Goal: Task Accomplishment & Management: Manage account settings

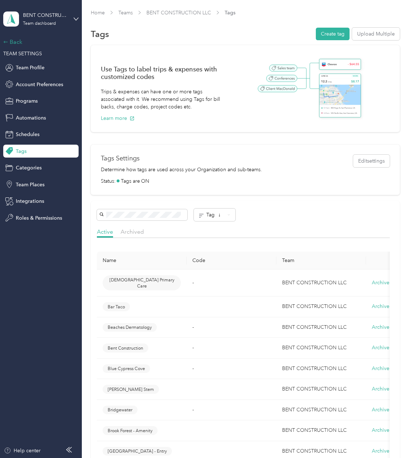
click at [17, 42] on div "Back" at bounding box center [39, 42] width 72 height 9
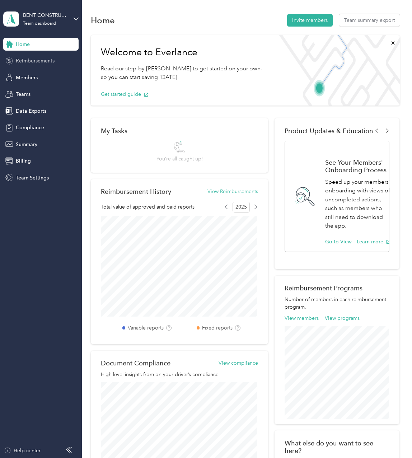
click at [48, 63] on span "Reimbursements" at bounding box center [35, 61] width 39 height 8
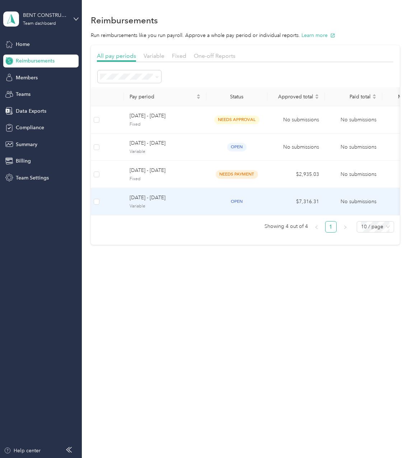
click at [163, 206] on span "Variable" at bounding box center [165, 206] width 71 height 6
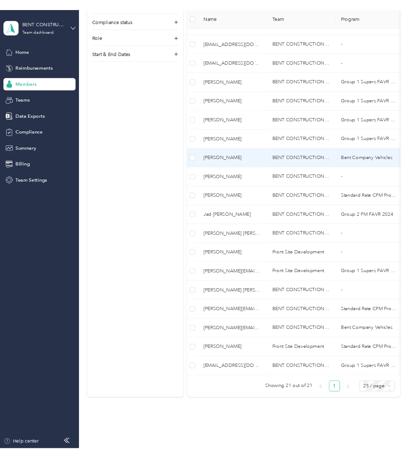
scroll to position [276, 0]
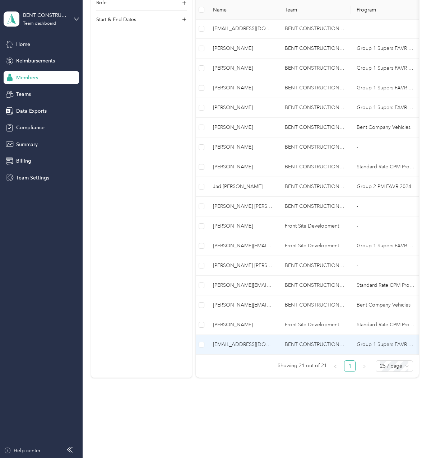
click at [299, 345] on td "BENT CONSTRUCTION LLC" at bounding box center [315, 345] width 72 height 20
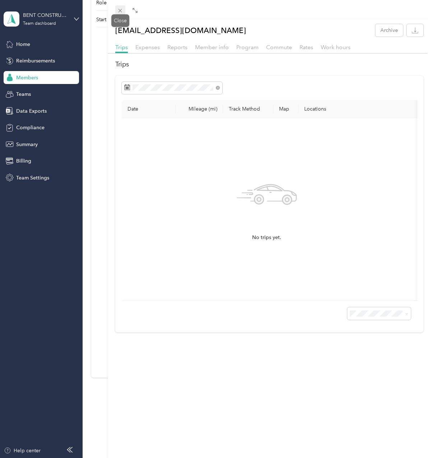
click at [122, 10] on icon at bounding box center [120, 11] width 6 height 6
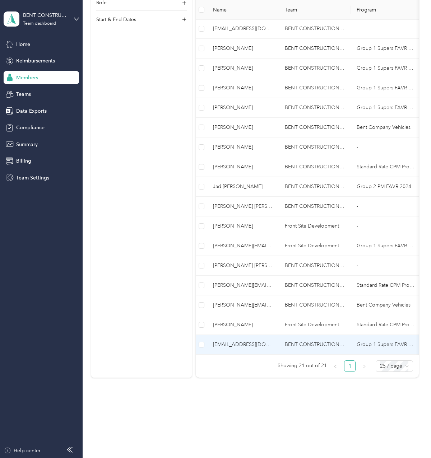
click at [275, 339] on td "[EMAIL_ADDRESS][DOMAIN_NAME]" at bounding box center [243, 345] width 72 height 20
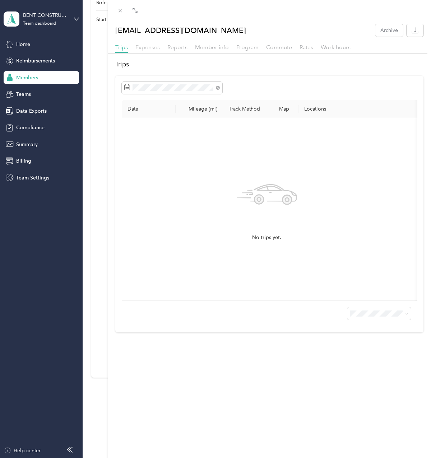
click at [150, 50] on span "Expenses" at bounding box center [147, 47] width 24 height 7
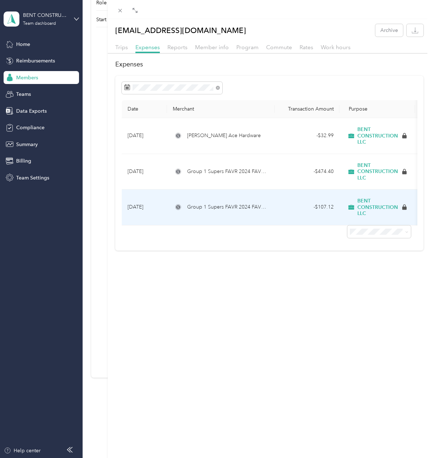
click at [216, 211] on td "Group 1 Supers FAVR 2024 FAVR program" at bounding box center [221, 207] width 108 height 36
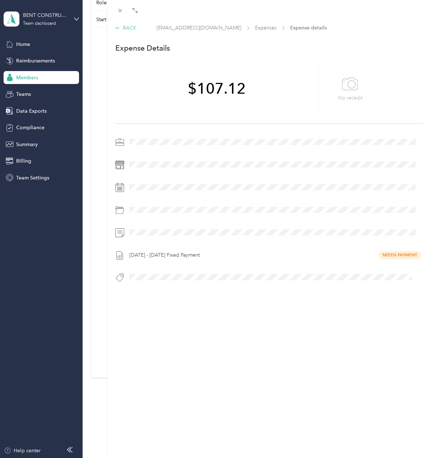
click at [129, 29] on div "BACK" at bounding box center [125, 28] width 21 height 8
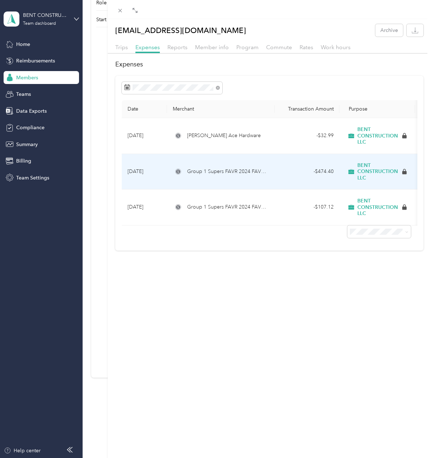
click at [193, 175] on span "Group 1 Supers FAVR 2024 FAVR program" at bounding box center [228, 172] width 82 height 8
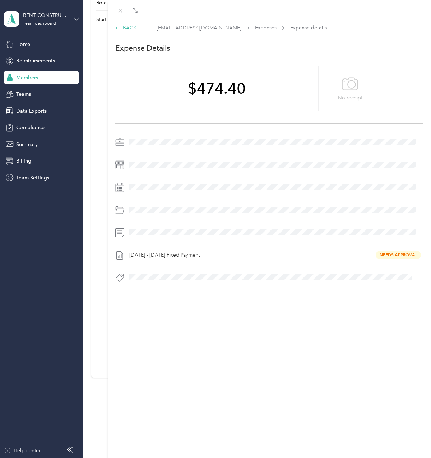
click at [120, 27] on icon at bounding box center [117, 27] width 5 height 5
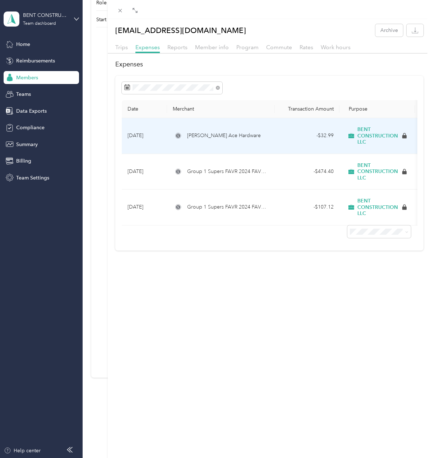
click at [218, 137] on span "[PERSON_NAME] Ace Hardware" at bounding box center [224, 136] width 74 height 8
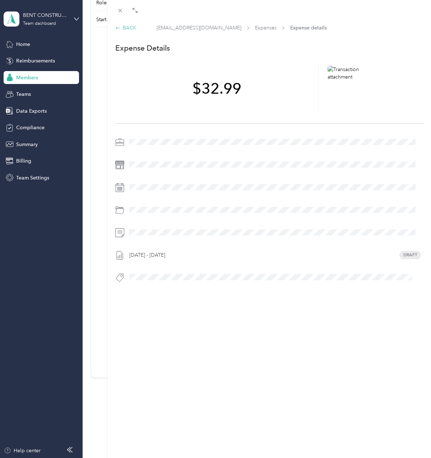
click at [122, 28] on div "BACK" at bounding box center [125, 28] width 21 height 8
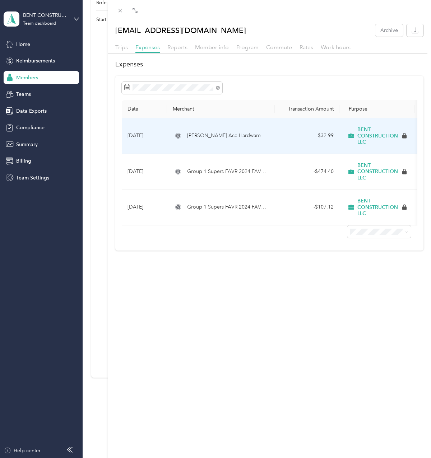
click at [209, 141] on td "[PERSON_NAME] Ace Hardware" at bounding box center [221, 136] width 108 height 36
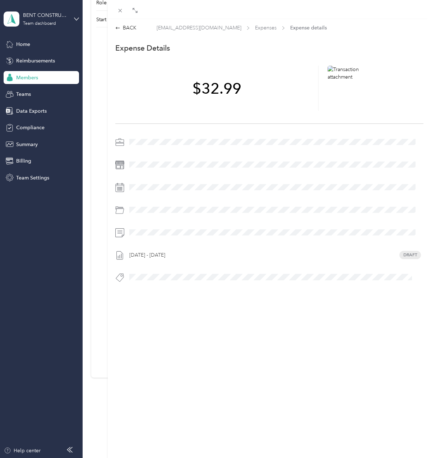
click at [123, 188] on icon at bounding box center [119, 187] width 9 height 9
click at [129, 26] on div "BACK" at bounding box center [125, 28] width 21 height 8
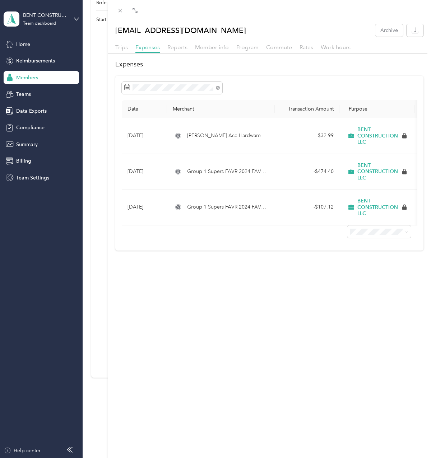
click at [65, 241] on div "[EMAIL_ADDRESS][DOMAIN_NAME] Archive Trips Expenses Reports Member info Program…" at bounding box center [215, 229] width 431 height 458
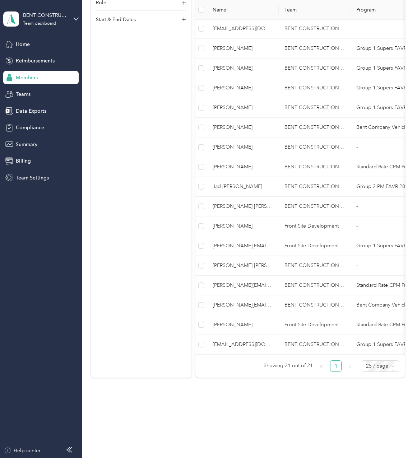
click at [33, 228] on aside "BENT CONSTRUCTION LLC Team dashboard Home Reimbursements Members Teams Data Exp…" at bounding box center [41, 229] width 82 height 458
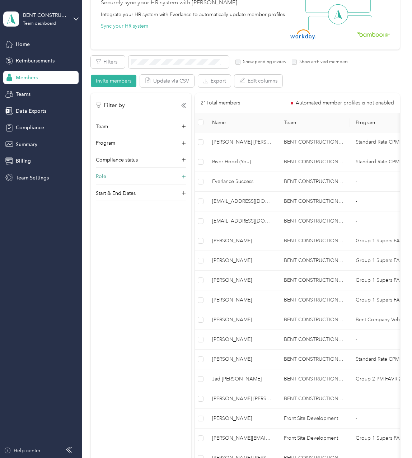
scroll to position [13, 0]
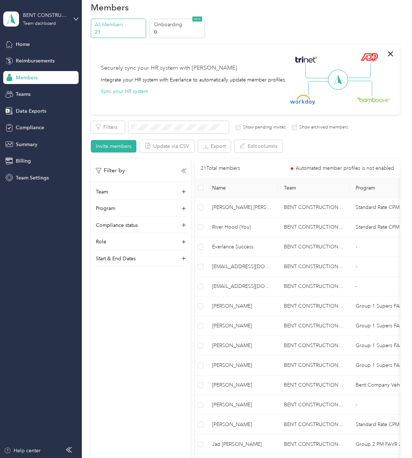
click at [167, 304] on div "Filter by Team Program Compliance status Role Start & End Dates" at bounding box center [141, 388] width 100 height 458
click at [129, 306] on div "Filter by Team Program Compliance status Role Start & End Dates" at bounding box center [141, 388] width 100 height 458
click at [58, 77] on div "Members" at bounding box center [40, 77] width 75 height 13
click at [54, 95] on div "Teams" at bounding box center [40, 94] width 75 height 13
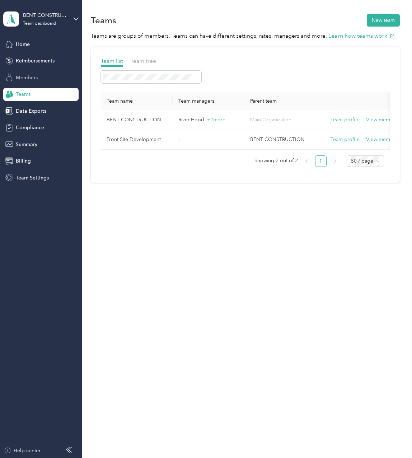
click at [50, 75] on div "Members" at bounding box center [40, 77] width 75 height 13
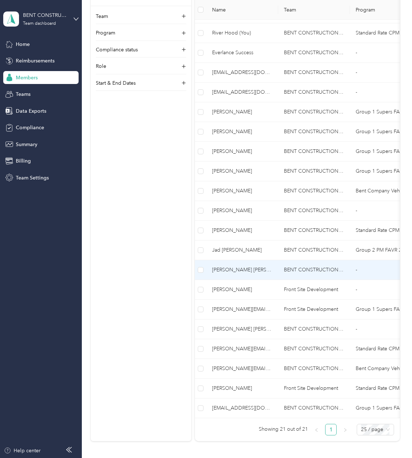
scroll to position [215, 0]
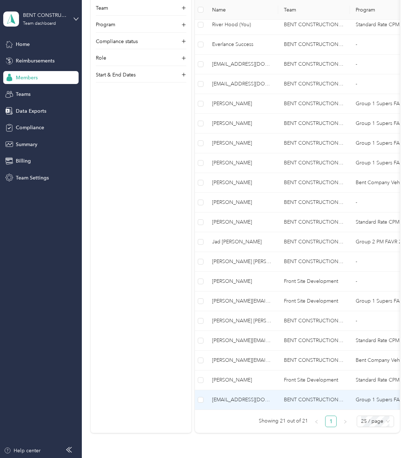
click at [266, 395] on td "[EMAIL_ADDRESS][DOMAIN_NAME]" at bounding box center [242, 400] width 72 height 20
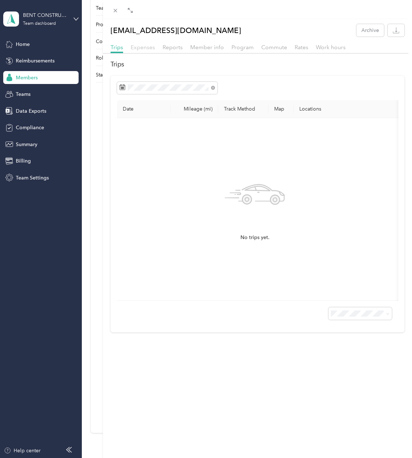
click at [133, 45] on span "Expenses" at bounding box center [143, 47] width 24 height 7
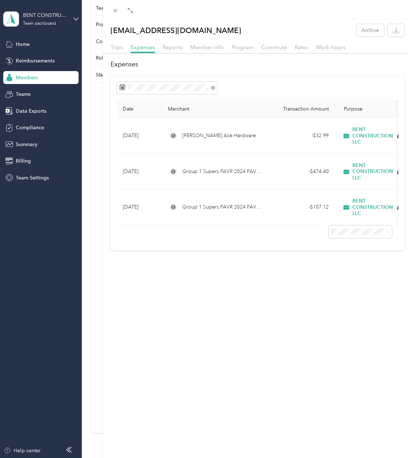
click at [158, 69] on h2 "Expenses" at bounding box center [258, 65] width 294 height 10
click at [122, 52] on div "Trips Expenses Reports Member info Program Commute Rates Work hours" at bounding box center [257, 48] width 309 height 10
click at [119, 50] on span "Trips" at bounding box center [117, 47] width 13 height 7
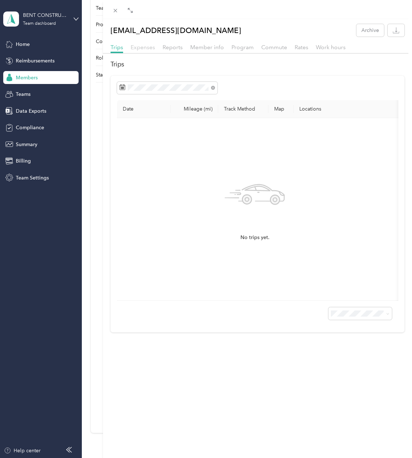
click at [142, 48] on span "Expenses" at bounding box center [143, 47] width 24 height 7
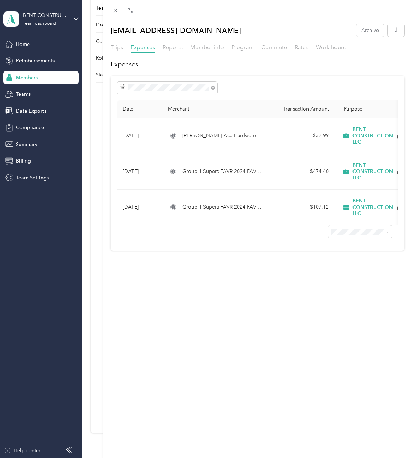
click at [227, 76] on div "Date Merchant Transaction Amount Purpose Report [DATE] [PERSON_NAME] Ace Hardwa…" at bounding box center [258, 163] width 294 height 175
click at [117, 11] on icon at bounding box center [115, 11] width 6 height 6
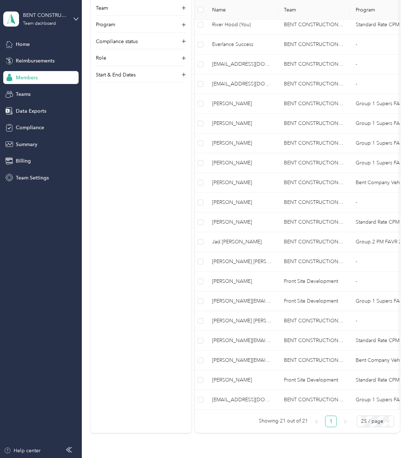
click at [131, 127] on div "Filter by Team Program Compliance status Role Start & End Dates" at bounding box center [141, 204] width 100 height 458
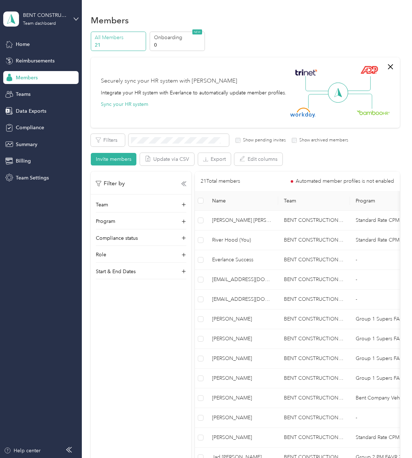
click at [317, 161] on div "Filters Show pending invites Show archived members Invite members Update via CS…" at bounding box center [245, 150] width 309 height 32
click at [134, 354] on div "Filter by Team Program Compliance status Role Start & End Dates" at bounding box center [141, 401] width 100 height 458
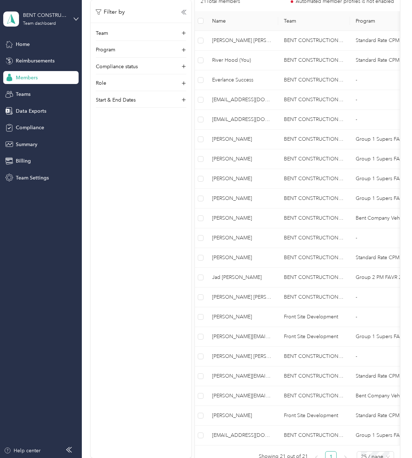
scroll to position [251, 0]
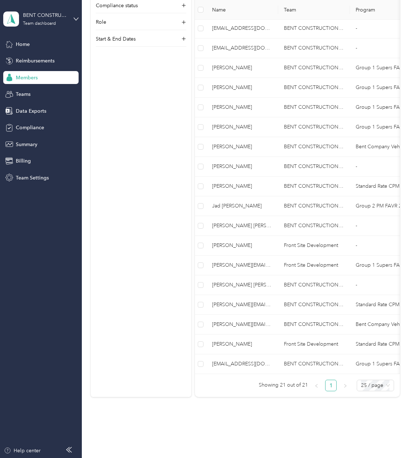
click at [141, 249] on div "Filter by Team Program Compliance status Role Start & End Dates" at bounding box center [141, 168] width 100 height 458
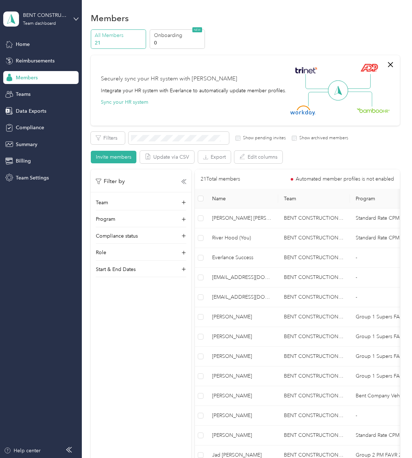
scroll to position [0, 0]
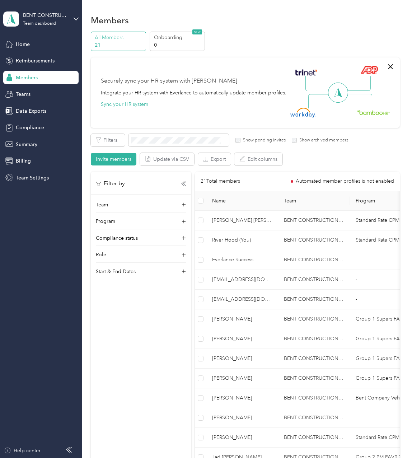
click at [139, 348] on div "Filter by Team Program Compliance status Role Start & End Dates" at bounding box center [141, 401] width 100 height 458
drag, startPoint x: 119, startPoint y: 345, endPoint x: 333, endPoint y: 230, distance: 242.5
click at [119, 345] on div "Filter by Team Program Compliance status Role Start & End Dates" at bounding box center [141, 401] width 100 height 458
click at [169, 353] on div "Filter by Team Program Compliance status Role Start & End Dates" at bounding box center [141, 401] width 100 height 458
click at [112, 308] on div "Filter by Team Program Compliance status Role Start & End Dates" at bounding box center [141, 401] width 100 height 458
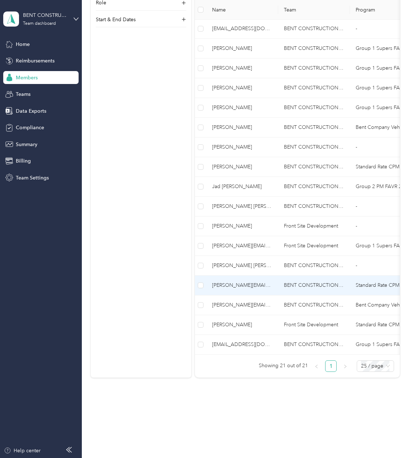
scroll to position [276, 0]
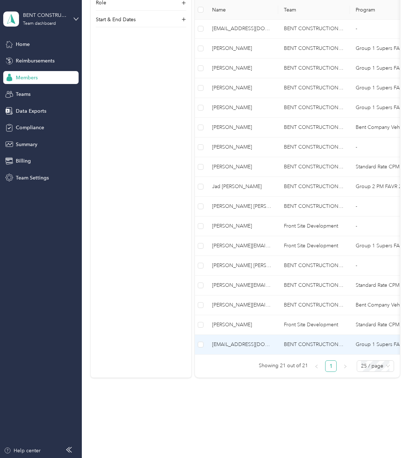
click at [239, 335] on td "[EMAIL_ADDRESS][DOMAIN_NAME]" at bounding box center [242, 345] width 72 height 20
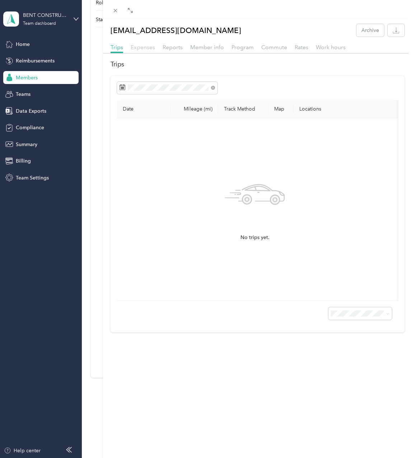
click at [145, 45] on span "Expenses" at bounding box center [143, 47] width 24 height 7
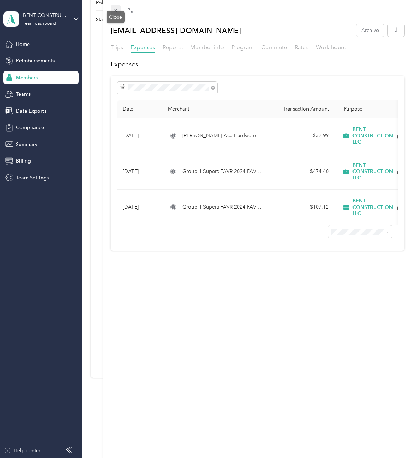
click at [115, 10] on icon at bounding box center [115, 11] width 6 height 6
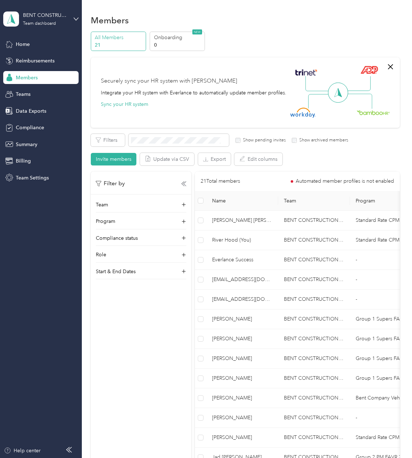
click at [175, 360] on div "Filter by Team Program Compliance status Role Start & End Dates" at bounding box center [141, 401] width 100 height 458
click at [164, 298] on div "Filter by Team Program Compliance status Role Start & End Dates" at bounding box center [141, 401] width 100 height 458
drag, startPoint x: 98, startPoint y: 314, endPoint x: 86, endPoint y: 283, distance: 33.7
click at [98, 314] on div "Filter by Team Program Compliance status Role Start & End Dates" at bounding box center [141, 401] width 100 height 458
click at [43, 57] on div "Reimbursements" at bounding box center [40, 61] width 75 height 13
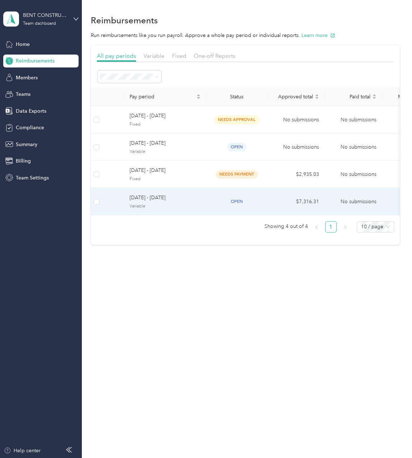
click at [160, 205] on span "Variable" at bounding box center [165, 206] width 71 height 6
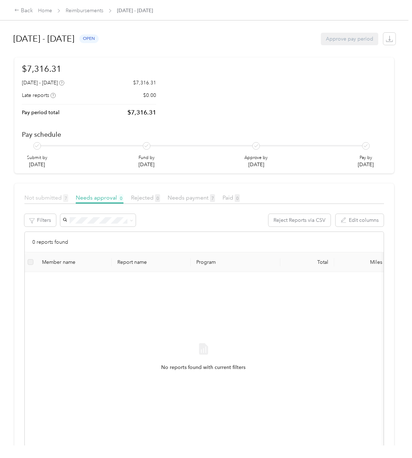
click at [52, 201] on div "Not submitted 7" at bounding box center [46, 197] width 44 height 9
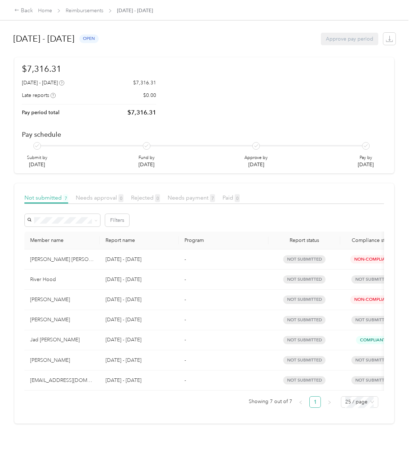
click at [314, 385] on td "not submitted" at bounding box center [304, 380] width 72 height 20
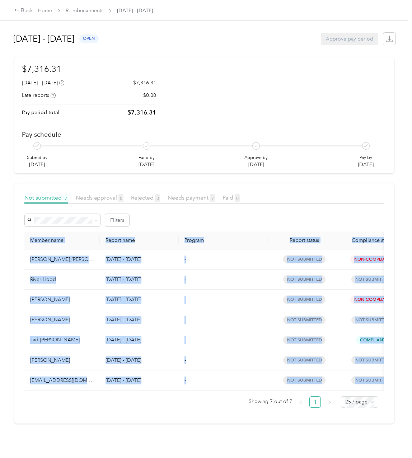
drag, startPoint x: 220, startPoint y: 397, endPoint x: 227, endPoint y: 396, distance: 7.3
click at [227, 396] on div "Member name Report name Program Report status Compliance status [PERSON_NAME] […" at bounding box center [204, 319] width 360 height 176
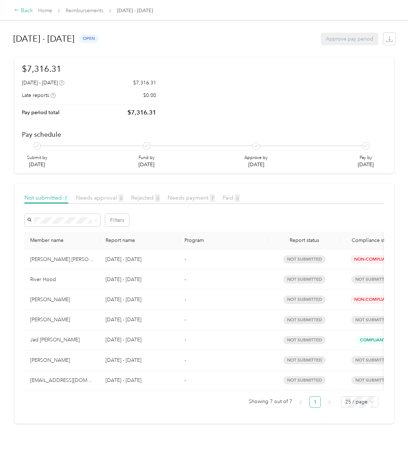
click at [23, 11] on div "Back" at bounding box center [23, 10] width 19 height 9
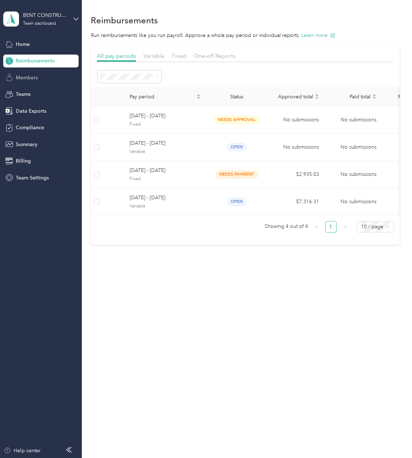
click at [41, 81] on div "Members" at bounding box center [40, 77] width 75 height 13
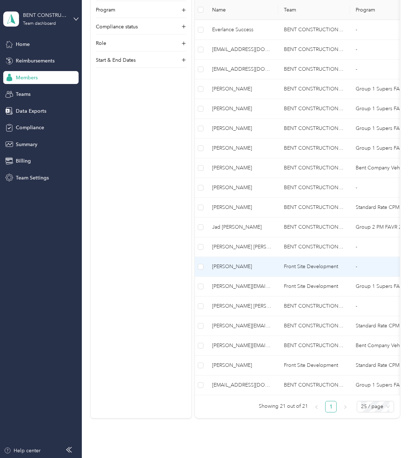
scroll to position [276, 0]
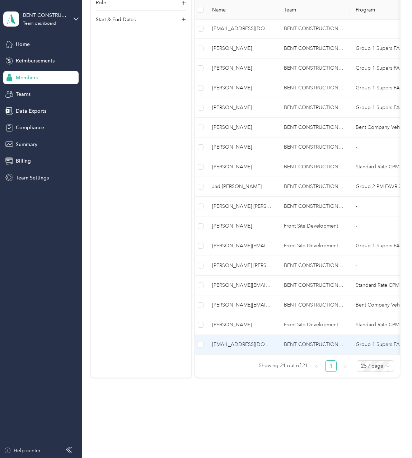
click at [256, 341] on span "[EMAIL_ADDRESS][DOMAIN_NAME]" at bounding box center [242, 345] width 60 height 8
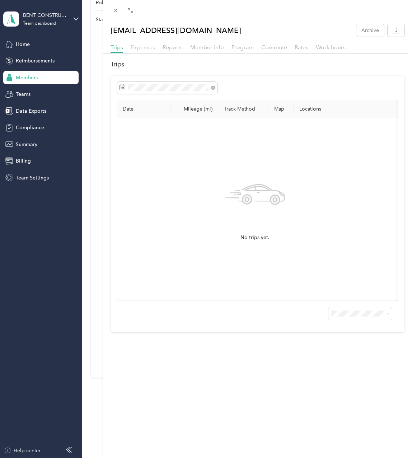
click at [151, 46] on span "Expenses" at bounding box center [143, 47] width 24 height 7
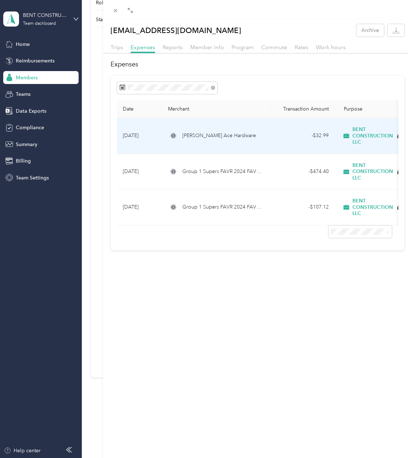
click at [215, 142] on td "[PERSON_NAME] Ace Hardware" at bounding box center [216, 136] width 108 height 36
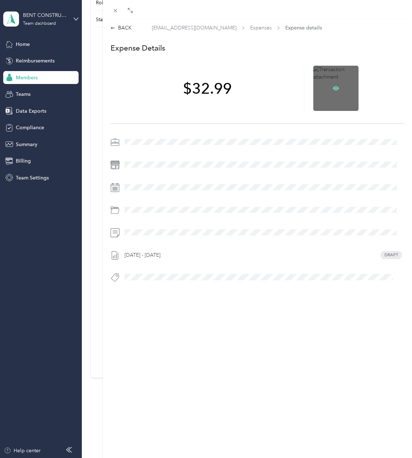
click at [333, 86] on icon at bounding box center [336, 88] width 6 height 6
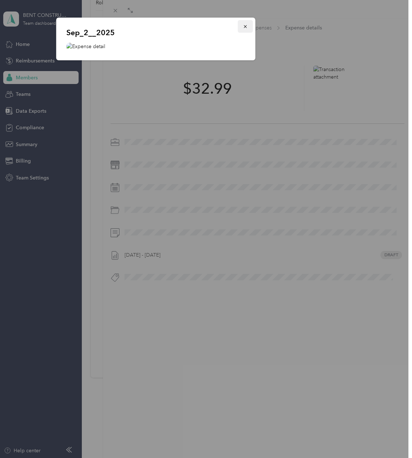
click at [245, 27] on icon "button" at bounding box center [245, 26] width 5 height 5
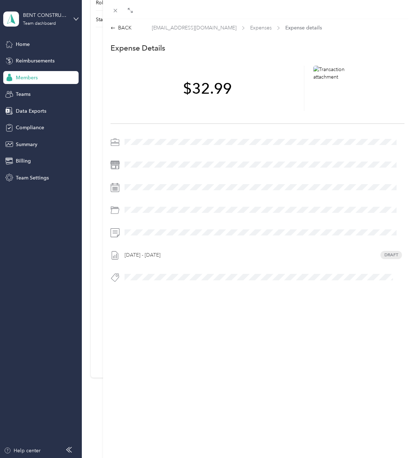
click at [243, 169] on span at bounding box center [263, 164] width 282 height 11
click at [122, 25] on div "BACK" at bounding box center [121, 28] width 21 height 8
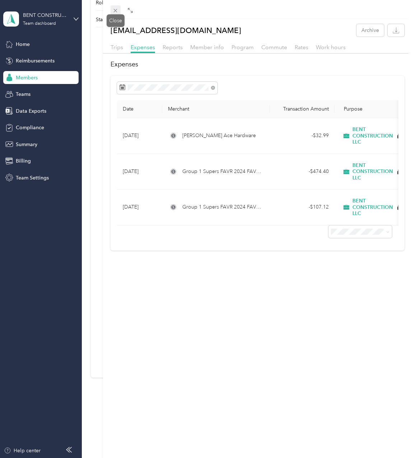
click at [113, 10] on icon at bounding box center [115, 11] width 6 height 6
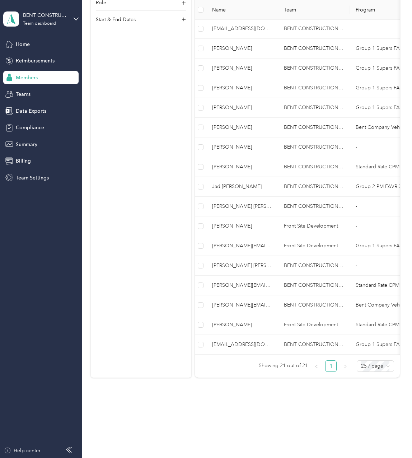
drag, startPoint x: 116, startPoint y: 261, endPoint x: 159, endPoint y: 242, distance: 47.2
click at [116, 261] on div "Filter by Team Program Compliance status Role Start & End Dates" at bounding box center [141, 149] width 100 height 458
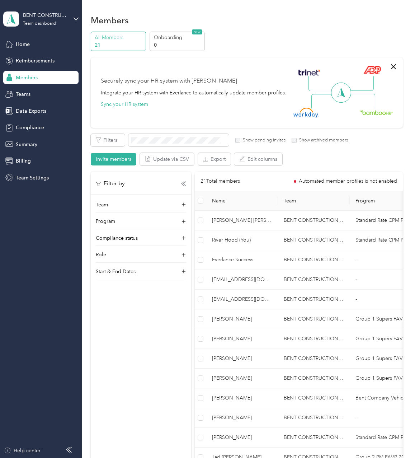
click at [37, 402] on aside "BENT CONSTRUCTION LLC Team dashboard Home Reimbursements Members Teams Data Exp…" at bounding box center [41, 229] width 82 height 458
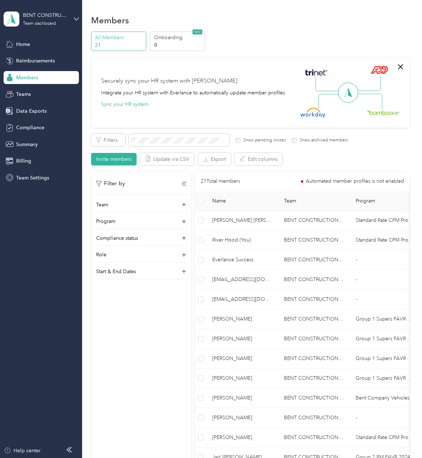
click at [7, 210] on aside "BENT CONSTRUCTION LLC Team dashboard Home Reimbursements Members Teams Data Exp…" at bounding box center [41, 229] width 82 height 458
click at [10, 239] on aside "BENT CONSTRUCTION LLC Team dashboard Home Reimbursements Members Teams Data Exp…" at bounding box center [41, 229] width 82 height 458
click at [108, 366] on div "Filter by Team Program Compliance status Role Start & End Dates" at bounding box center [141, 401] width 100 height 458
click at [32, 66] on div "Reimbursements" at bounding box center [41, 61] width 75 height 13
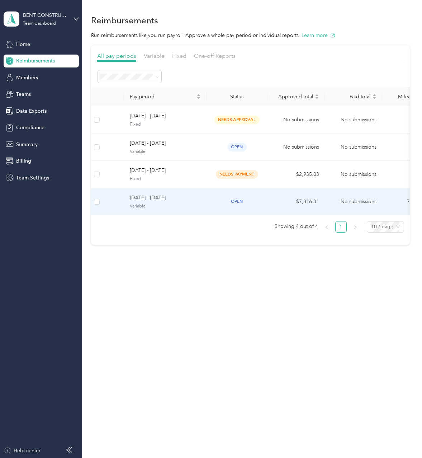
click at [178, 201] on span "[DATE] - [DATE]" at bounding box center [165, 198] width 71 height 8
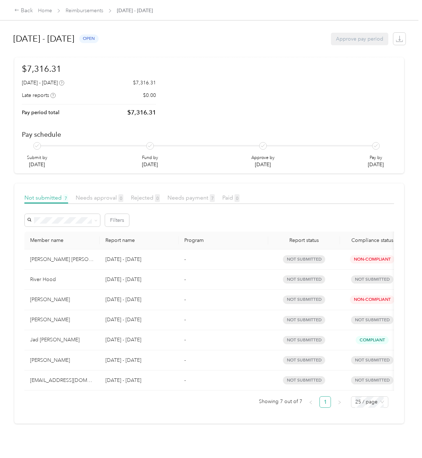
click at [87, 321] on div "[PERSON_NAME]" at bounding box center [62, 320] width 64 height 8
